Goal: Task Accomplishment & Management: Manage account settings

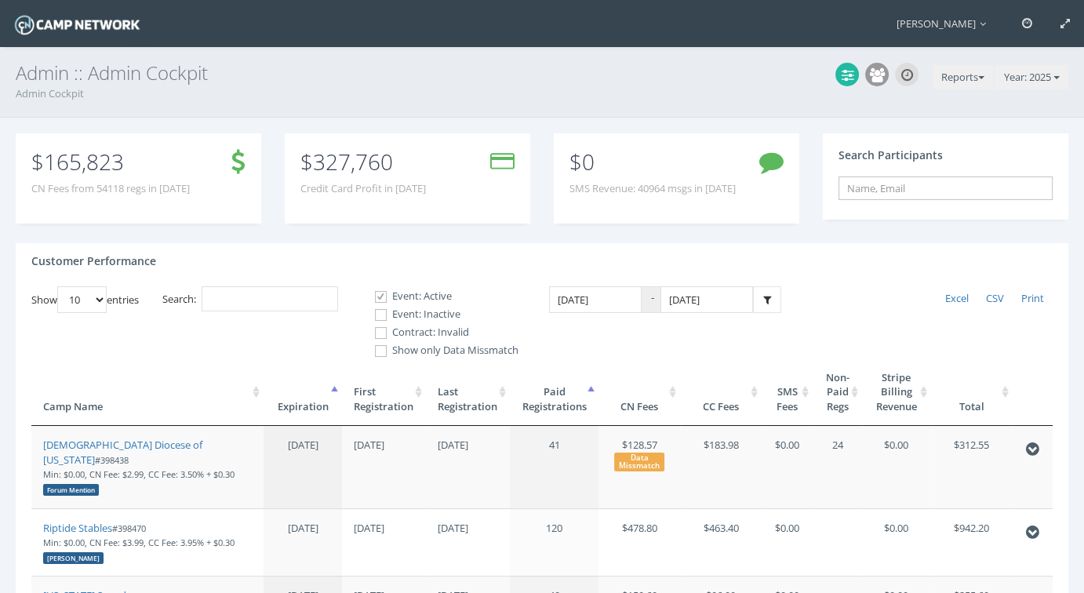
click at [935, 190] on input "text" at bounding box center [945, 188] width 214 height 24
paste input "b6c17642592bc038"
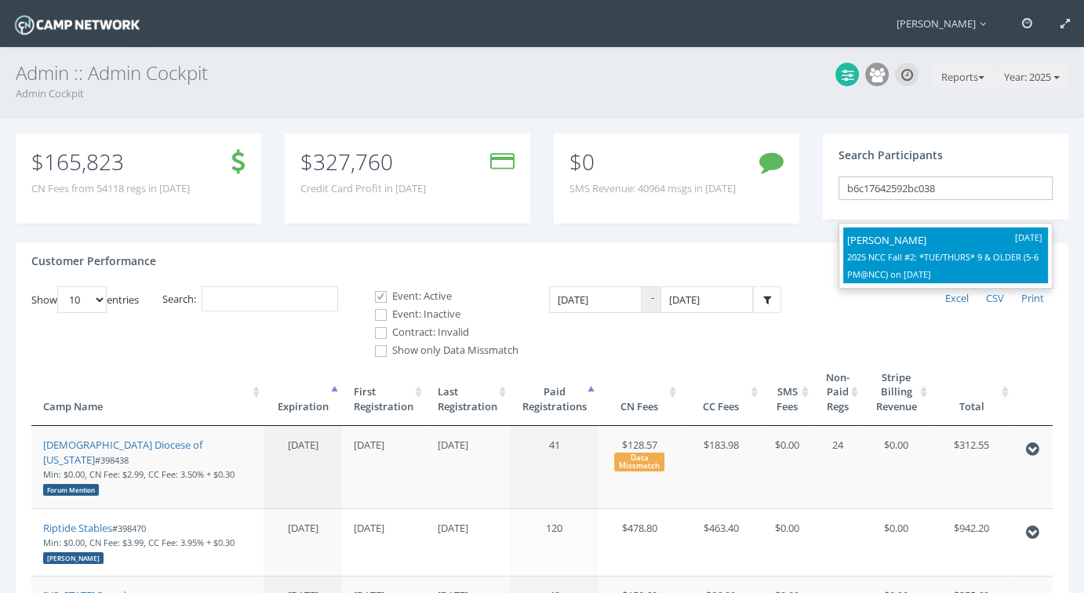
click at [872, 240] on p "Gabbie Costello" at bounding box center [945, 239] width 197 height 17
type input "Gabbie Costello (2025 NCC Fall #2: *TUE/THURS* 9 &amp; OLDER (5-6 PM@NCC), Nov-…"
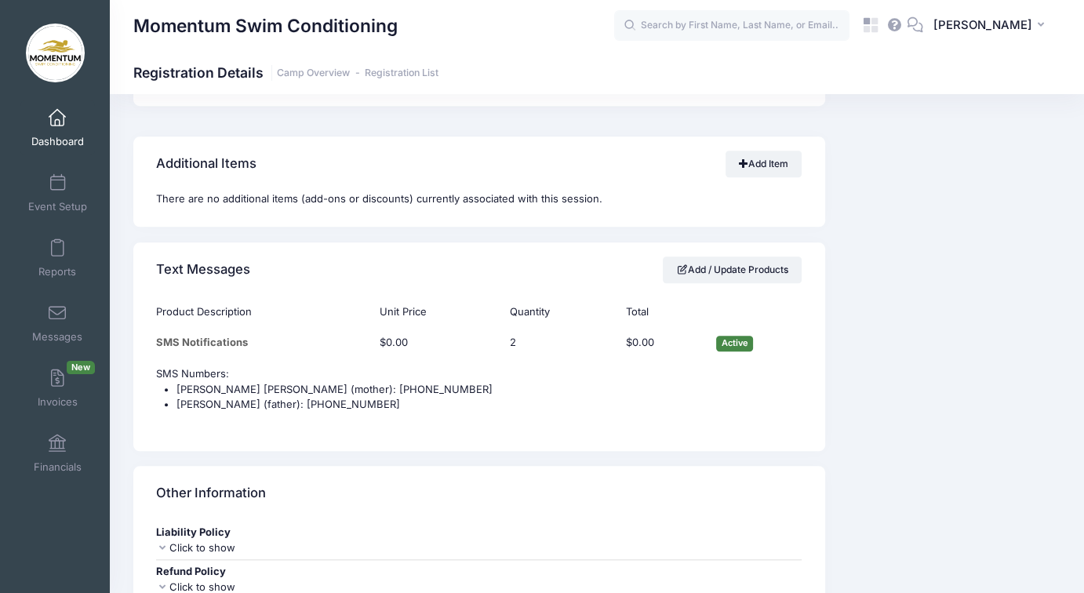
scroll to position [1255, 0]
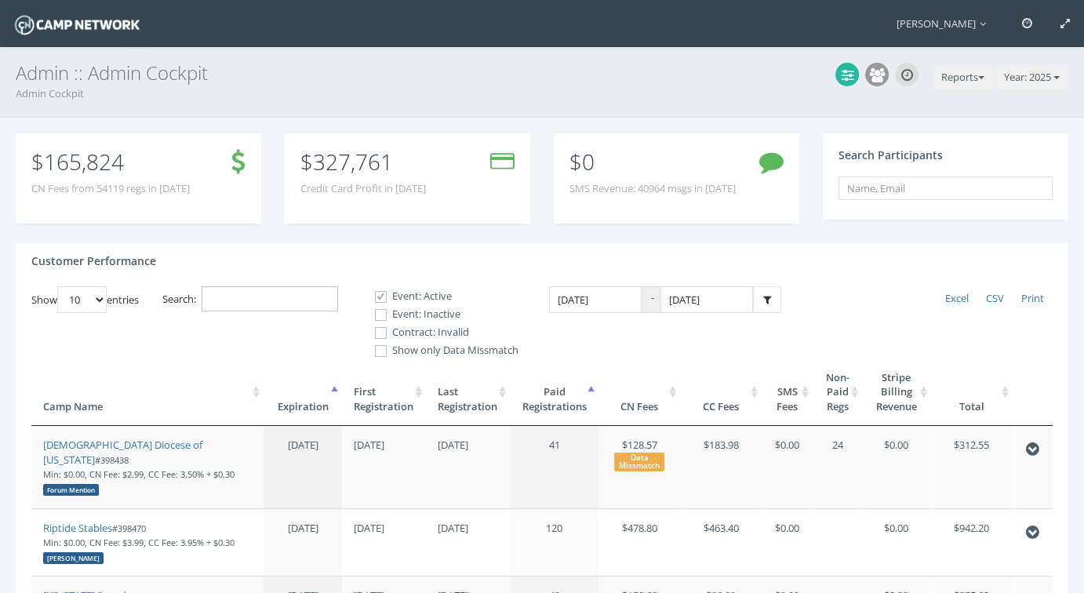
click at [300, 296] on input "Search:" at bounding box center [270, 299] width 136 height 26
paste input "398896"
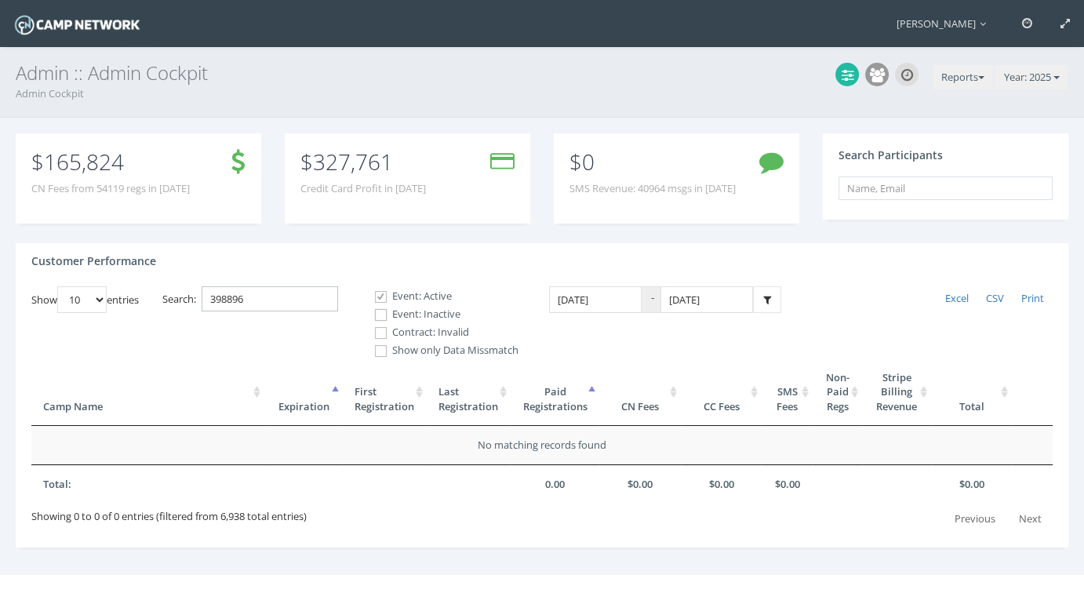
type input "398896"
click at [380, 314] on input "Event: Inactive" at bounding box center [372, 314] width 15 height 15
checkbox input "true"
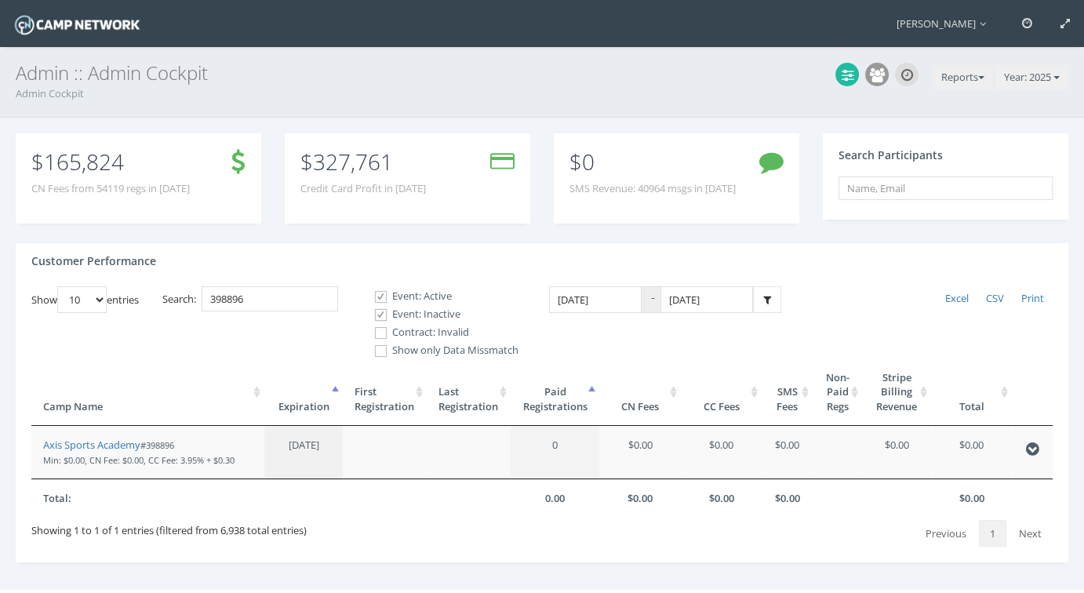
click at [386, 332] on span at bounding box center [380, 332] width 15 height 15
click at [380, 332] on input "Contract: Invalid" at bounding box center [372, 332] width 15 height 15
checkbox input "true"
click at [80, 448] on link "Axis Sports Academy" at bounding box center [91, 445] width 97 height 14
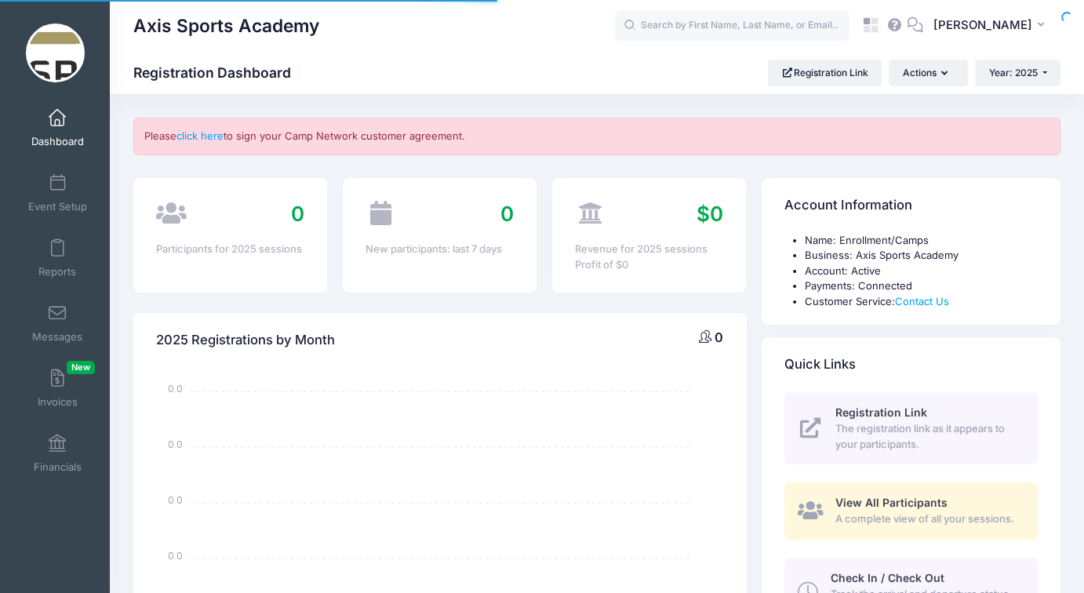
select select
drag, startPoint x: 300, startPoint y: 138, endPoint x: 391, endPoint y: 136, distance: 91.0
click at [391, 136] on div "Please click here to sign your Camp Network customer agreement." at bounding box center [596, 137] width 927 height 38
click at [406, 136] on div "Please click here to sign your Camp Network customer agreement." at bounding box center [596, 137] width 927 height 38
click at [993, 26] on span "[PERSON_NAME]" at bounding box center [982, 24] width 99 height 17
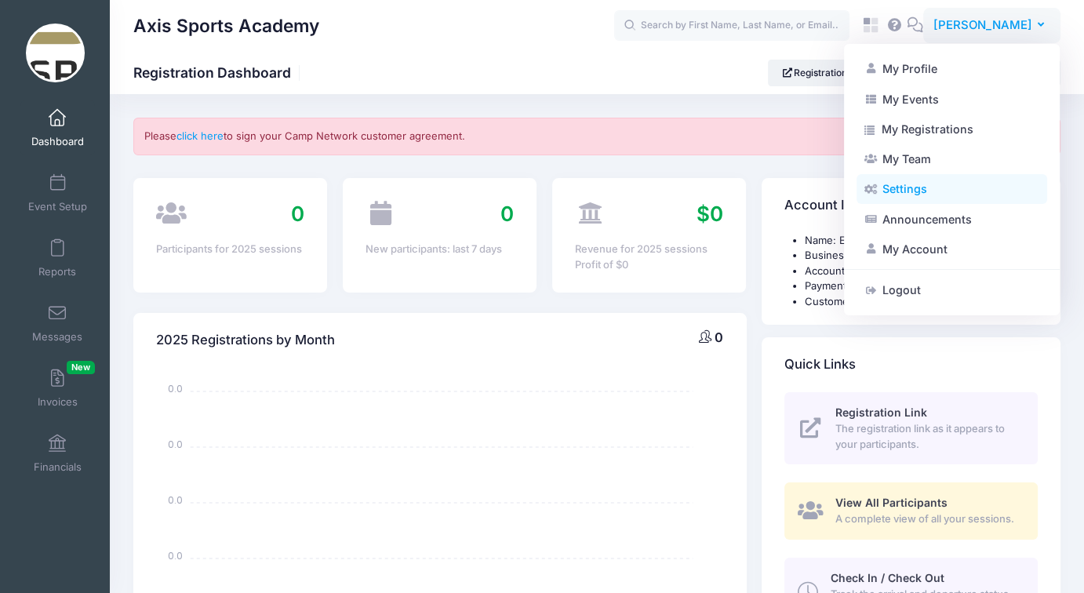
click at [903, 190] on link "Settings" at bounding box center [951, 189] width 191 height 30
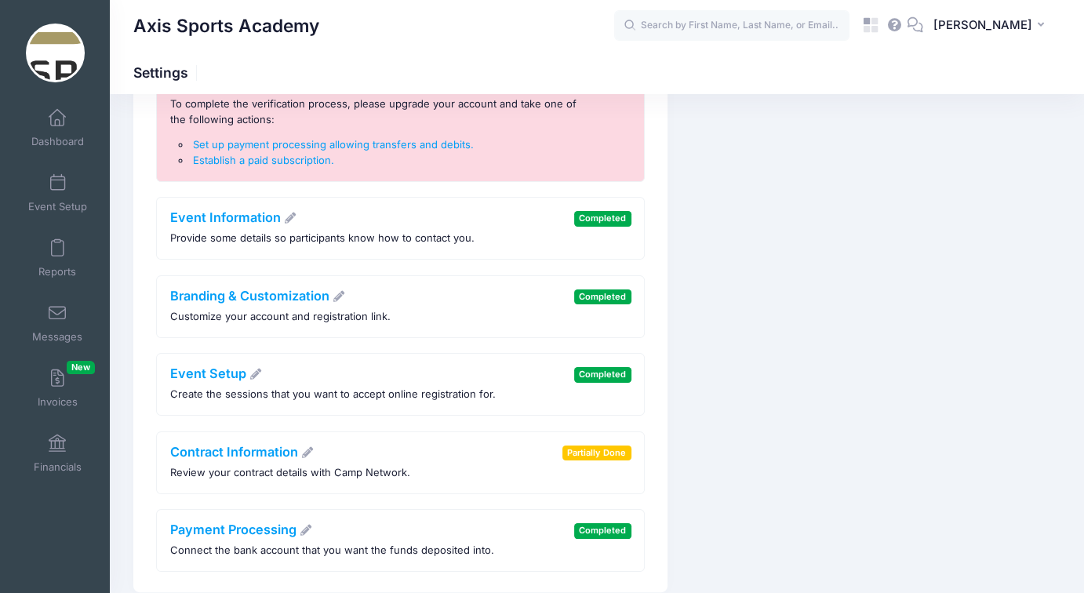
scroll to position [235, 0]
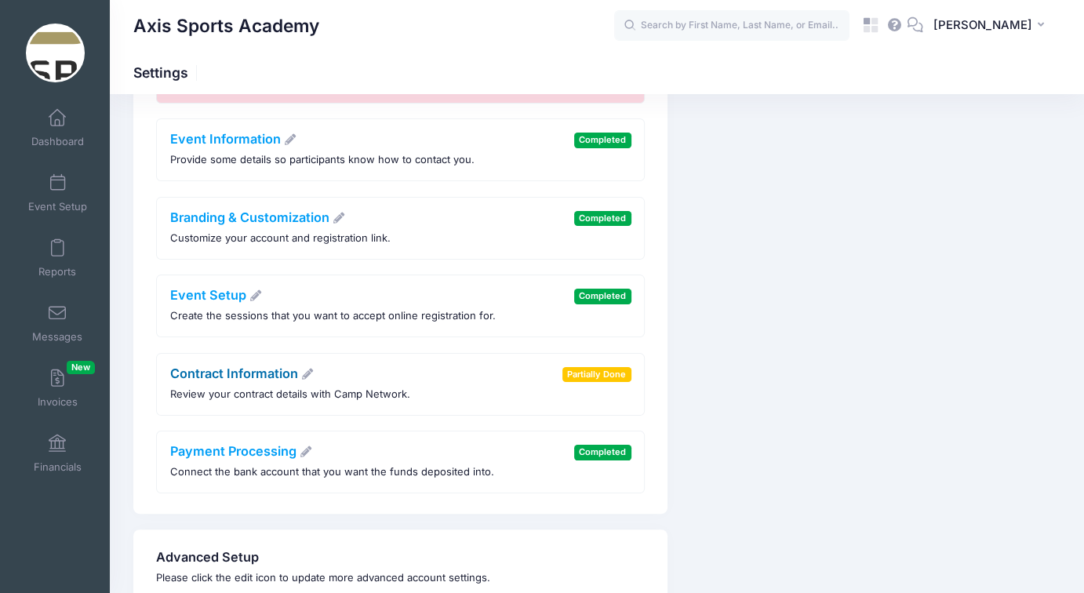
click at [258, 366] on link "Contract Information" at bounding box center [242, 373] width 144 height 16
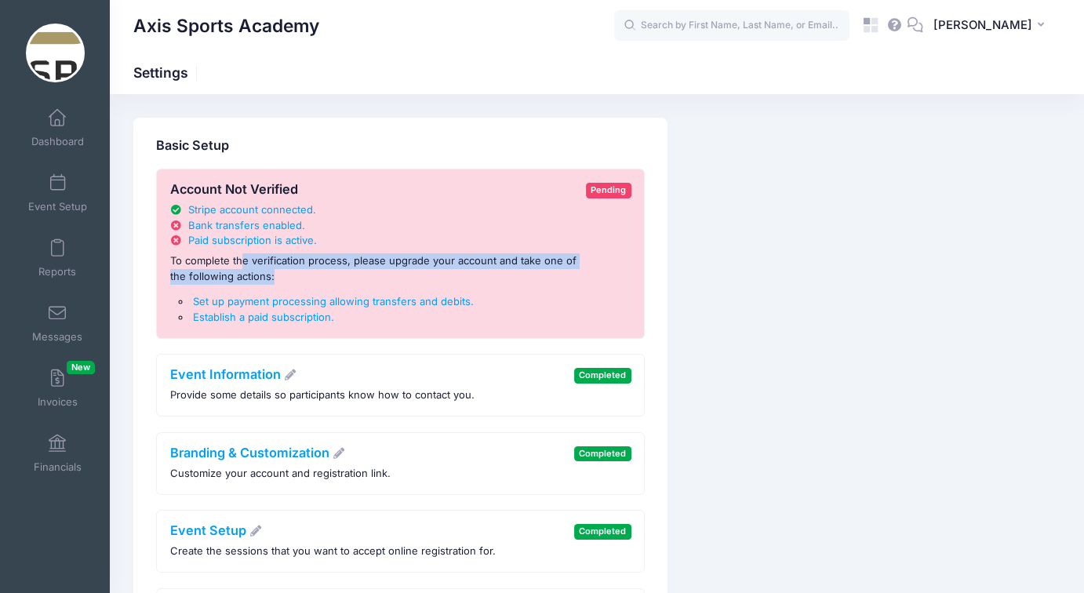
drag, startPoint x: 280, startPoint y: 265, endPoint x: 421, endPoint y: 274, distance: 141.5
click at [421, 274] on p "To complete the verification process, please upgrade your account and take one …" at bounding box center [374, 268] width 409 height 31
drag, startPoint x: 171, startPoint y: 187, endPoint x: 314, endPoint y: 192, distance: 143.6
click at [314, 192] on h4 "Account Not Verified" at bounding box center [374, 190] width 409 height 16
copy h4 "Account Not Verified"
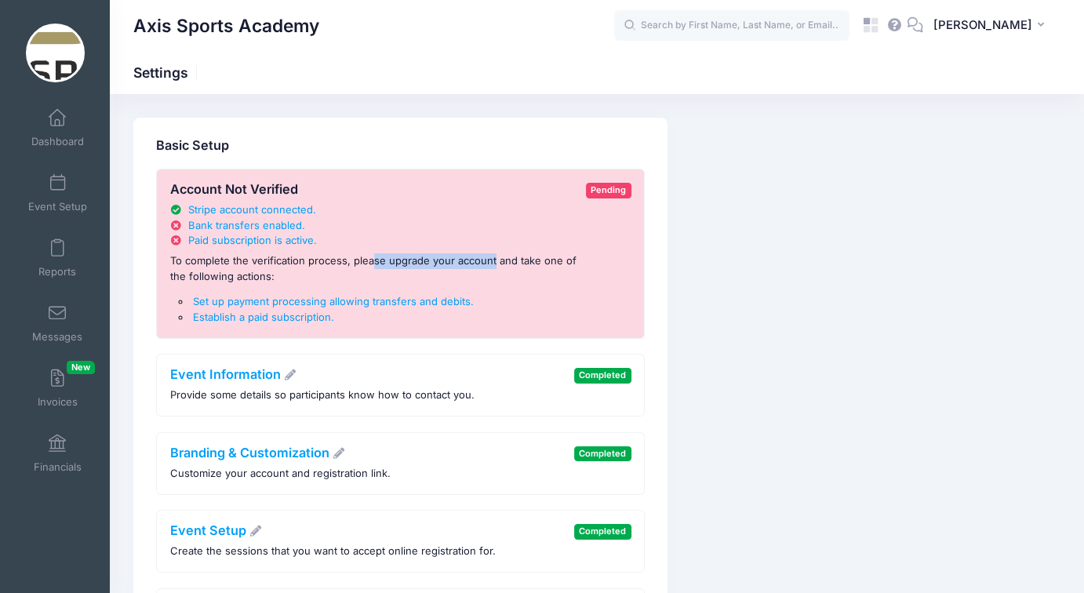
drag, startPoint x: 369, startPoint y: 263, endPoint x: 493, endPoint y: 264, distance: 123.9
click at [493, 264] on p "To complete the verification process, please upgrade your account and take one …" at bounding box center [374, 268] width 409 height 31
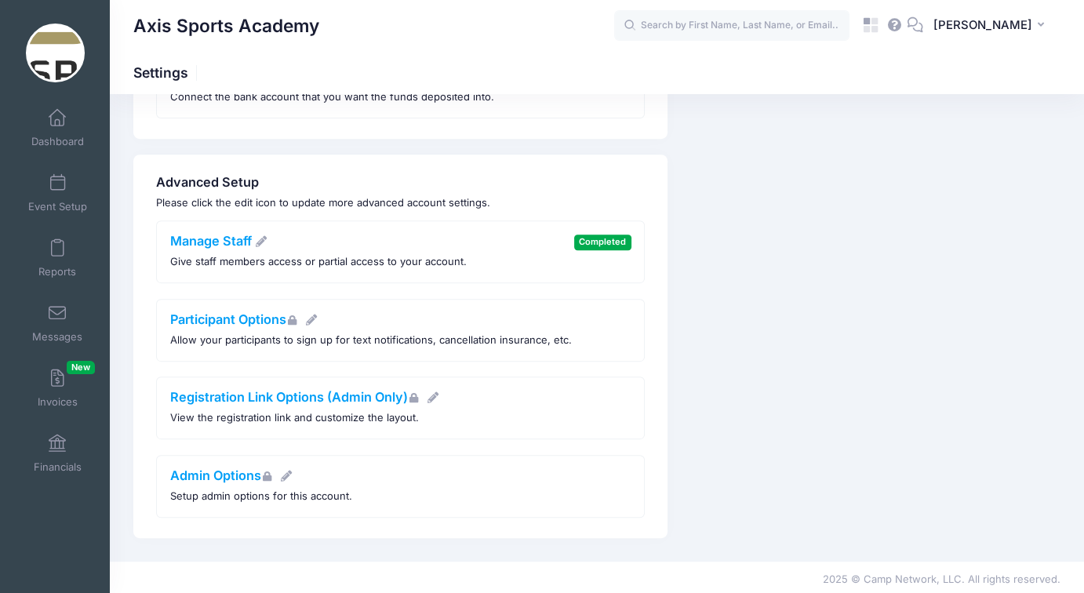
scroll to position [532, 0]
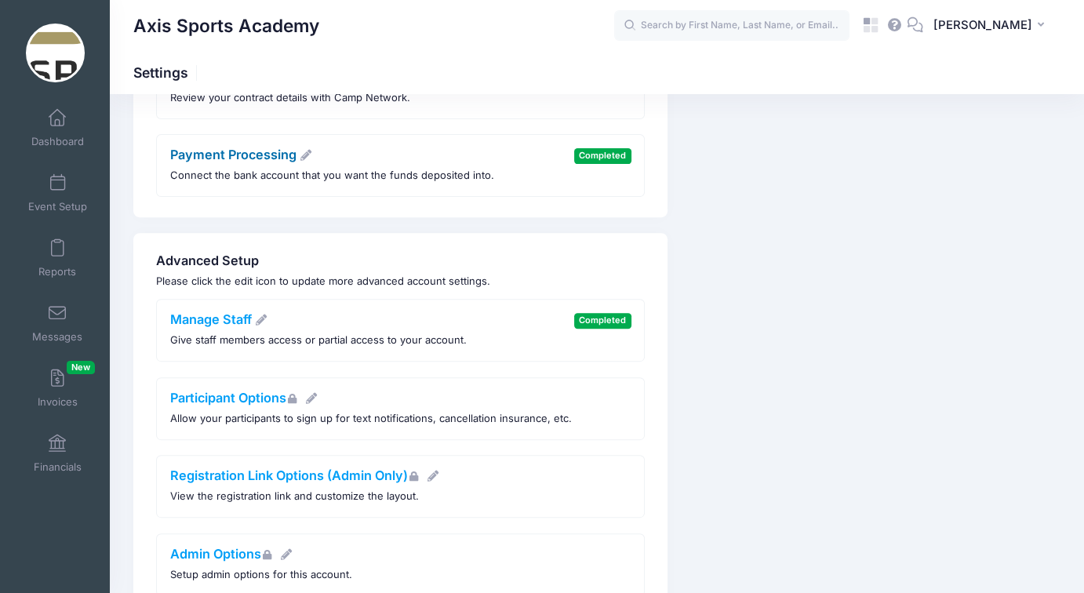
click at [257, 157] on link "Payment Processing" at bounding box center [241, 155] width 143 height 16
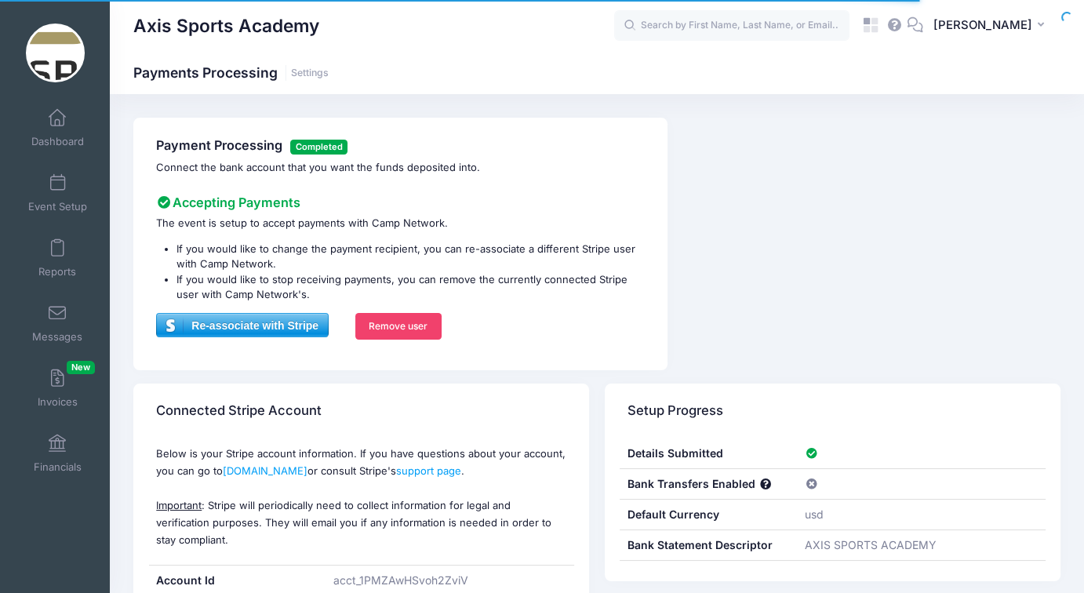
scroll to position [78, 0]
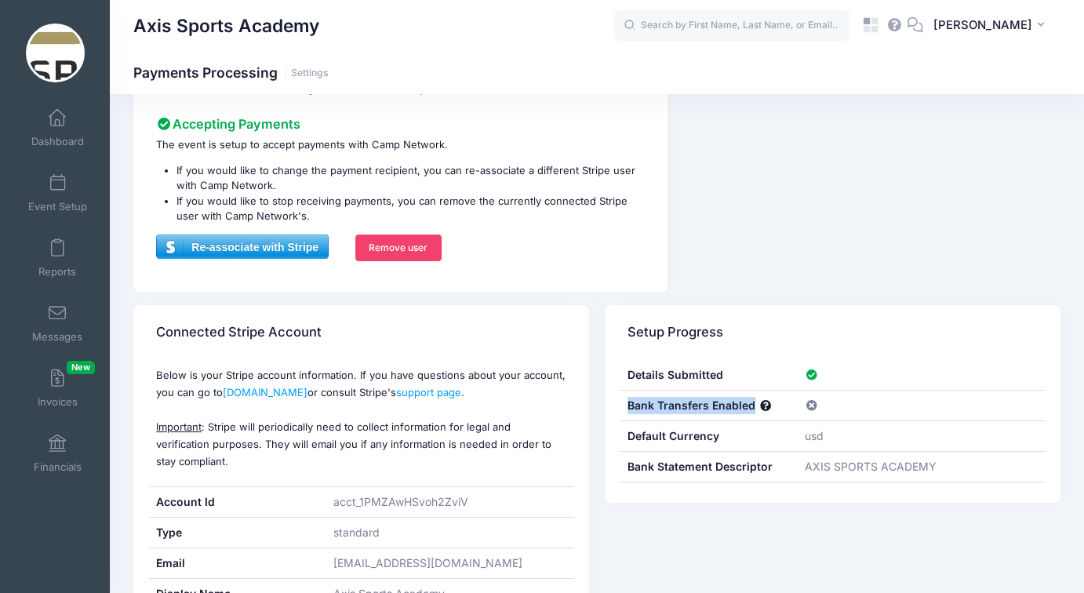
drag, startPoint x: 627, startPoint y: 403, endPoint x: 753, endPoint y: 402, distance: 125.5
click at [753, 402] on div "Bank Transfers Enabled" at bounding box center [707, 406] width 177 height 30
click at [834, 245] on div "Payment Processing Completed Connect the bank account that you want the funds d…" at bounding box center [596, 165] width 943 height 253
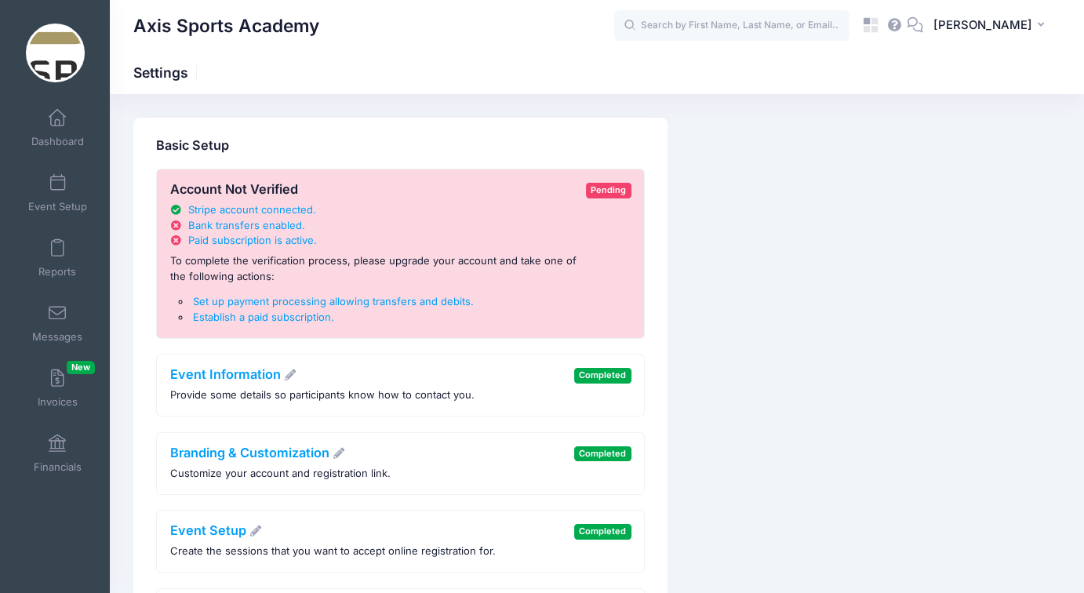
scroll to position [157, 0]
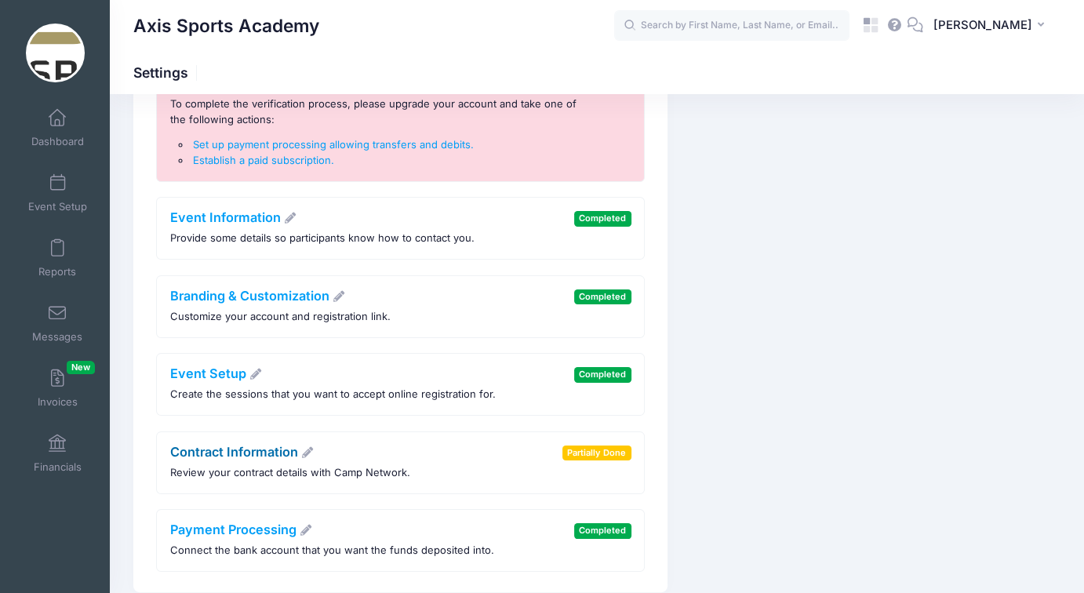
click at [234, 452] on link "Contract Information" at bounding box center [242, 452] width 144 height 16
click at [909, 522] on div "Basic Setup Account Not Verified Stripe account connected . Bank transfers enab…" at bounding box center [596, 276] width 943 height 631
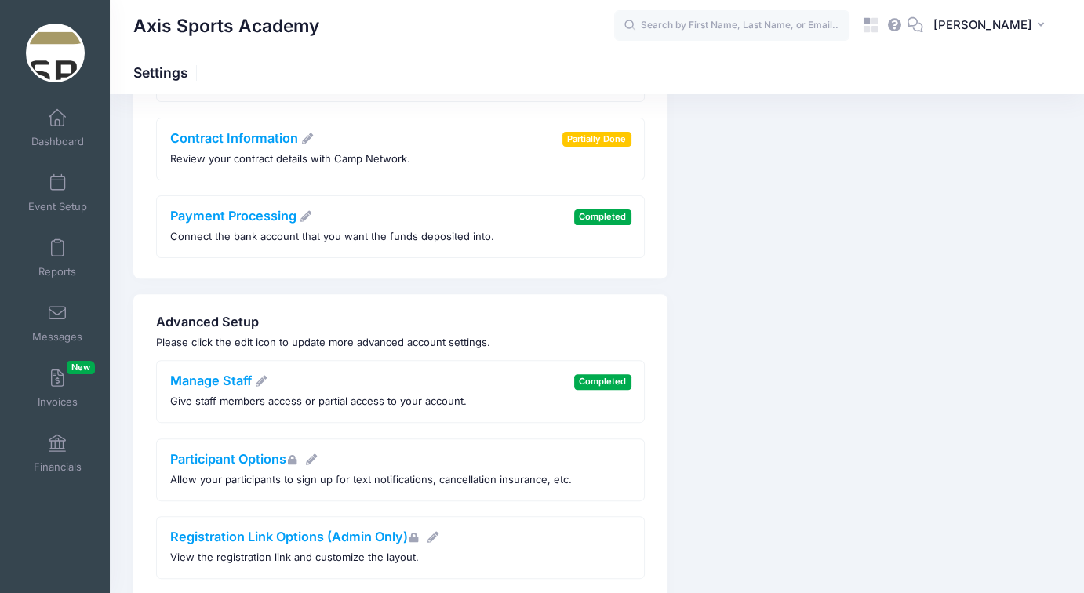
scroll to position [235, 0]
